Goal: Find specific page/section: Find specific page/section

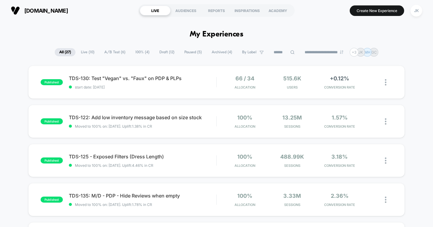
click at [290, 52] on icon at bounding box center [292, 52] width 5 height 5
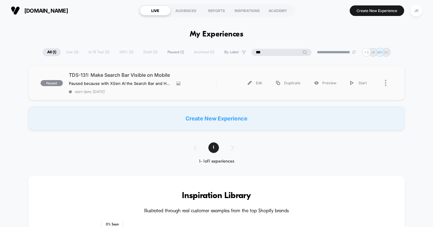
type input "***"
click at [165, 94] on div "paused TDS-131: Make Search Bar Visible on Mobile Paused because with XGen AI t…" at bounding box center [216, 83] width 377 height 35
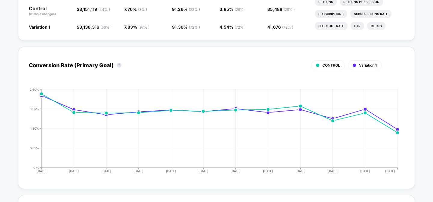
scroll to position [326, 0]
